Goal: Task Accomplishment & Management: Manage account settings

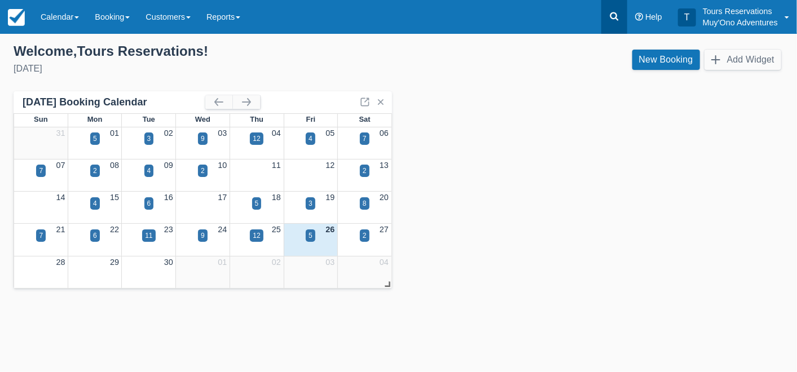
click at [614, 15] on icon at bounding box center [614, 16] width 11 height 11
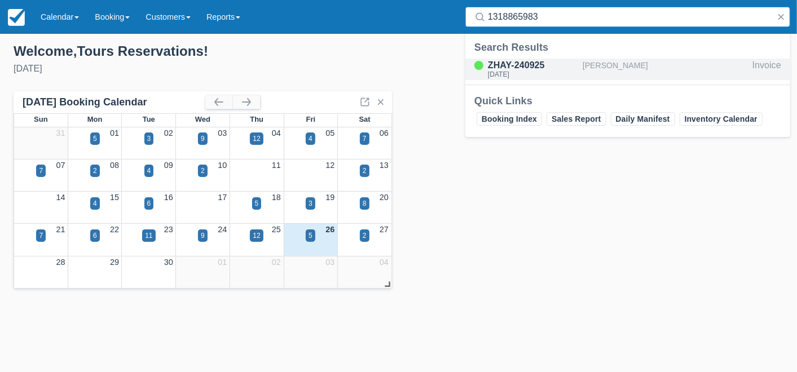
type input "1318865983"
click at [608, 66] on div "[PERSON_NAME]" at bounding box center [665, 69] width 165 height 21
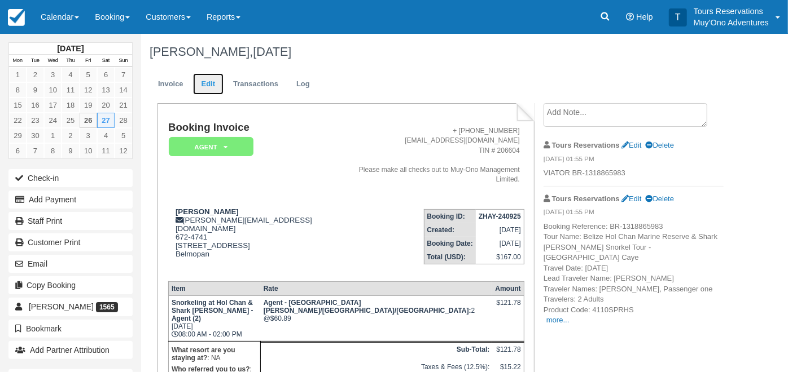
click at [208, 84] on link "Edit" at bounding box center [208, 84] width 30 height 22
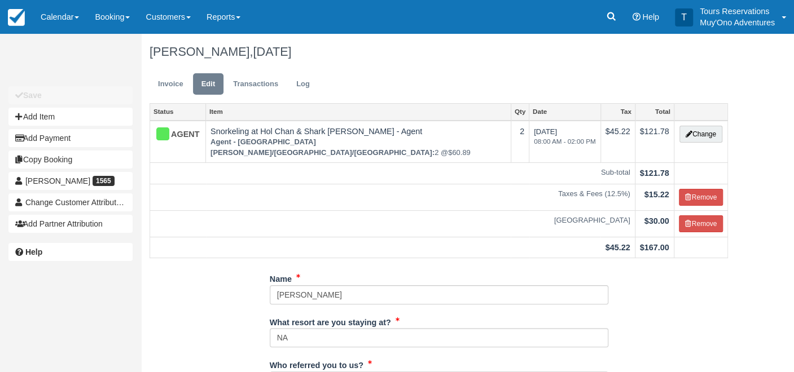
type input "672-4741"
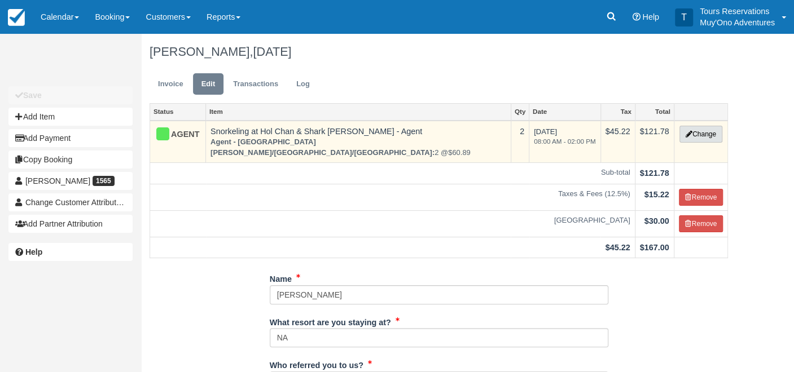
click at [704, 131] on button "Change" at bounding box center [700, 134] width 43 height 17
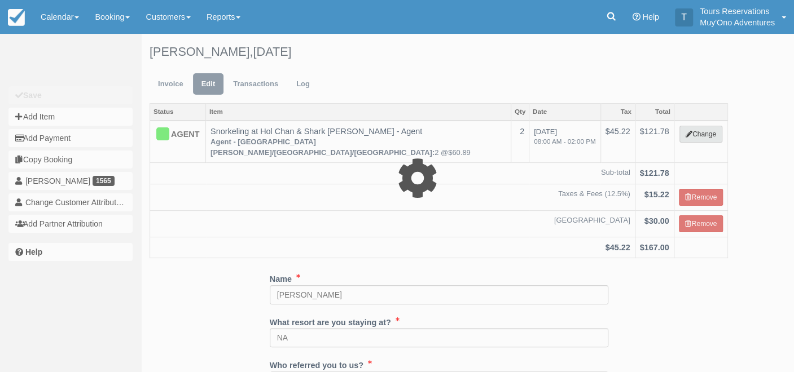
type input "121.78"
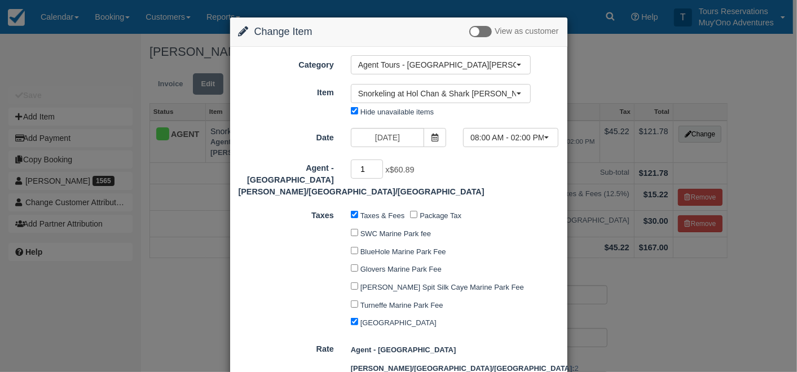
click at [377, 170] on input "1" at bounding box center [367, 169] width 33 height 19
type input "0"
click at [377, 170] on input "0" at bounding box center [367, 169] width 33 height 19
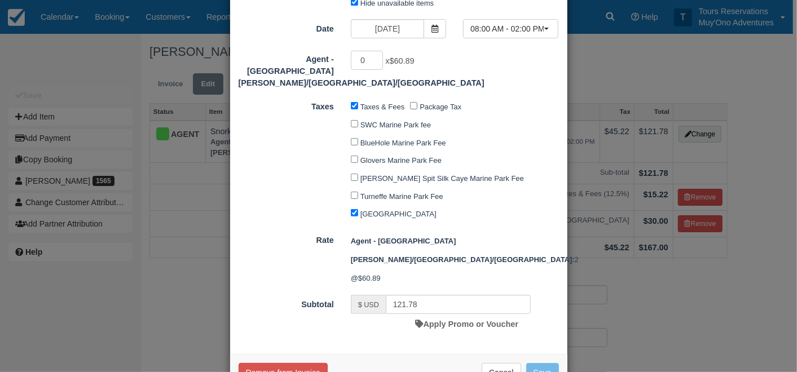
type input "0.00"
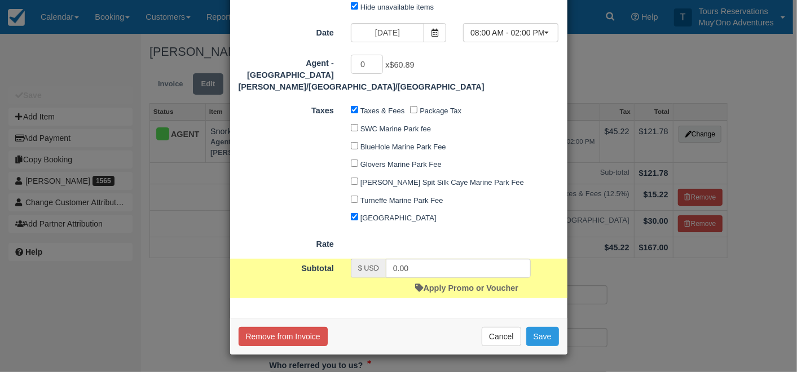
scroll to position [106, 0]
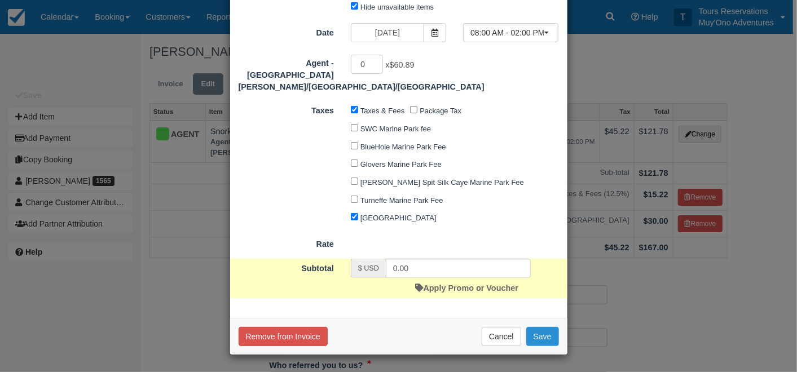
click at [538, 337] on button "Save" at bounding box center [542, 336] width 33 height 19
checkbox input "false"
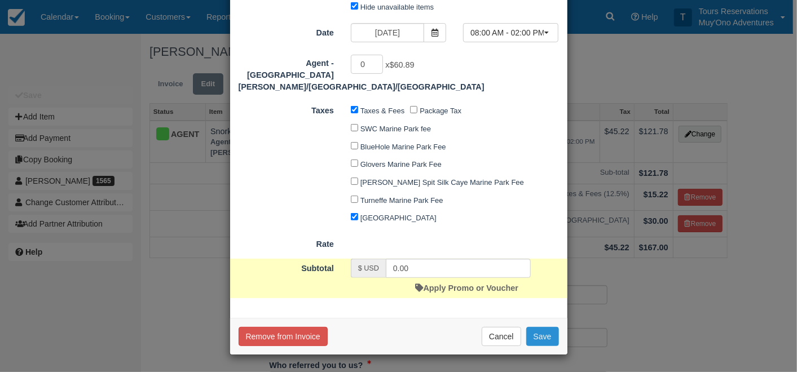
checkbox input "false"
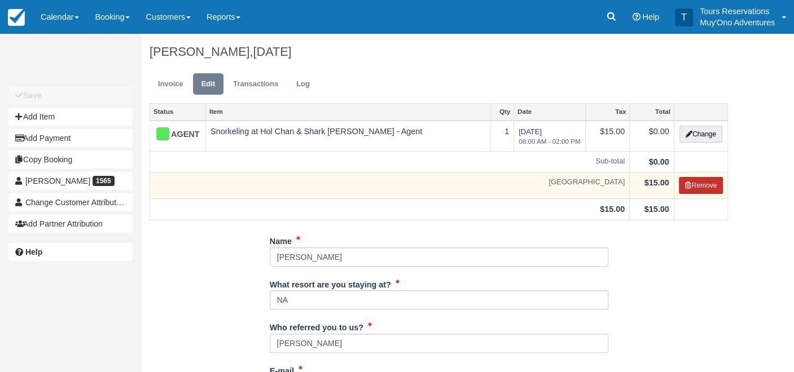
click at [705, 187] on button "Remove" at bounding box center [701, 185] width 45 height 17
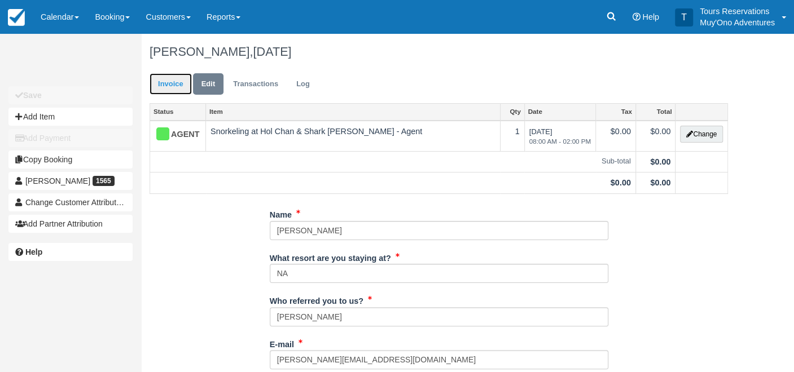
click at [164, 84] on link "Invoice" at bounding box center [171, 84] width 42 height 22
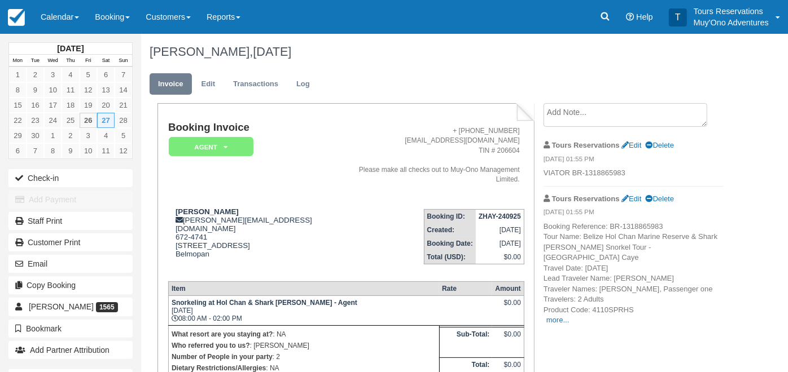
click at [606, 111] on textarea at bounding box center [625, 115] width 164 height 24
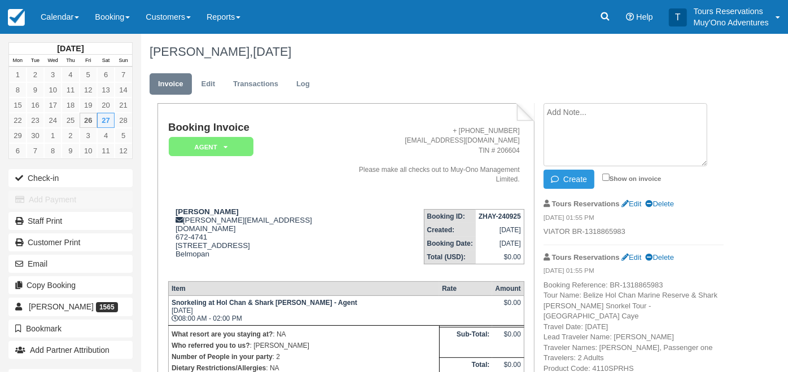
paste textarea "Booking Reference: #BR-1318865983 Canceled Belize Hol Chan Marine Reserve & Sha…"
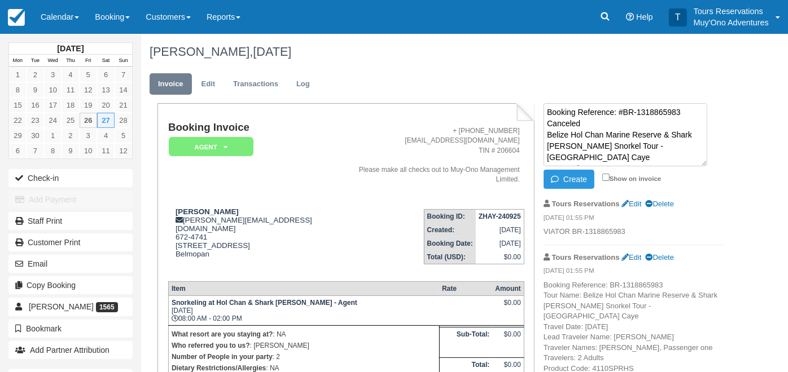
scroll to position [52, 0]
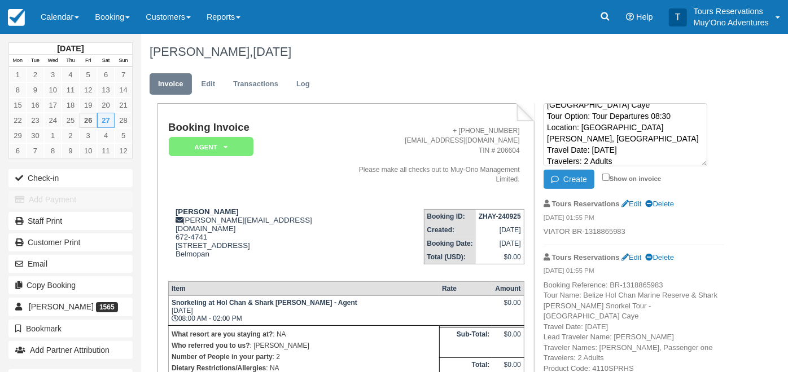
type textarea "Booking Reference: #BR-1318865983 Canceled Belize Hol Chan Marine Reserve & Sha…"
click at [574, 182] on button "Create" at bounding box center [568, 179] width 51 height 19
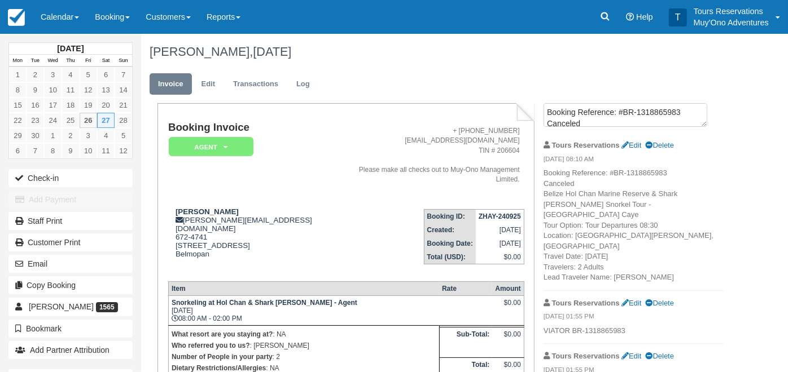
click at [214, 156] on td "Booking Invoice AGENT   Pending HOLD Deposit Paid Cancelled Void Muy'Ono Resort…" at bounding box center [259, 161] width 182 height 78
drag, startPoint x: 214, startPoint y: 156, endPoint x: 216, endPoint y: 145, distance: 11.3
click at [216, 145] on em "AGENT" at bounding box center [211, 147] width 85 height 20
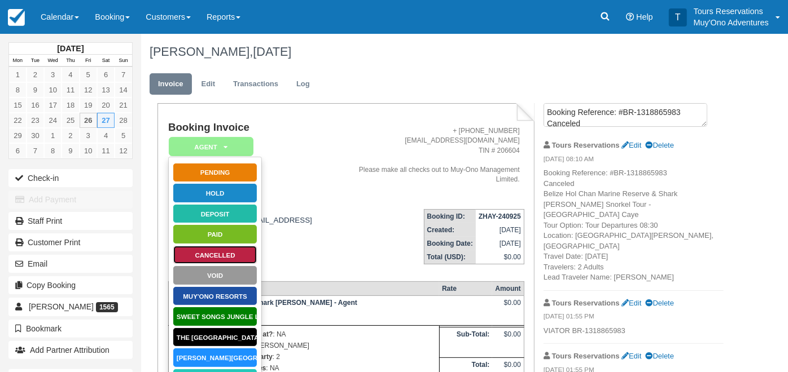
click at [222, 252] on link "Cancelled" at bounding box center [215, 255] width 85 height 20
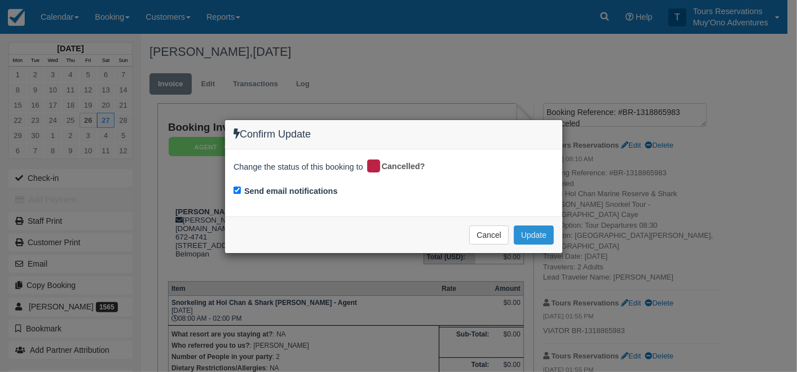
click at [535, 241] on button "Update" at bounding box center [534, 235] width 40 height 19
